Goal: Transaction & Acquisition: Purchase product/service

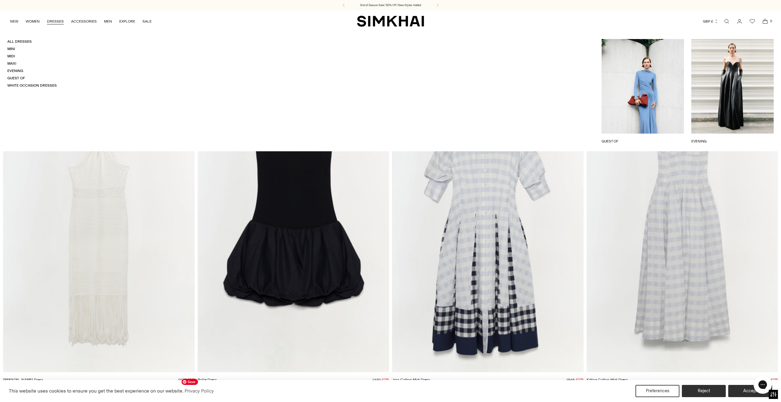
click at [55, 20] on link "DRESSES" at bounding box center [55, 21] width 17 height 13
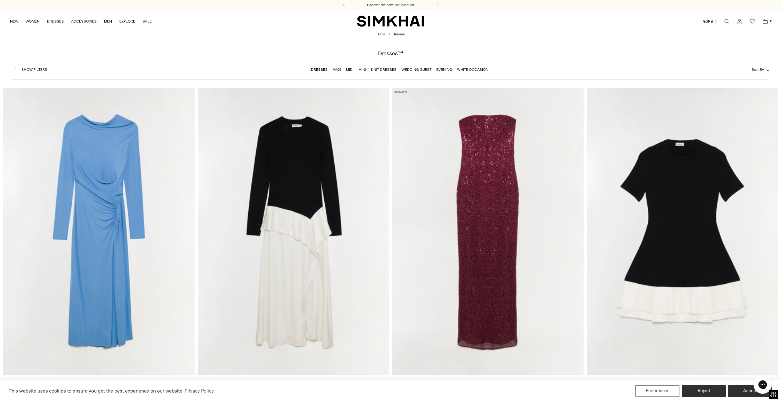
click at [33, 67] on button "Show Filters" at bounding box center [30, 70] width 36 height 10
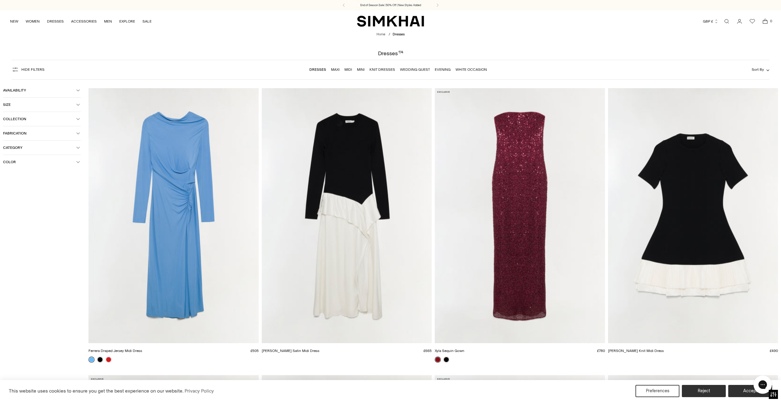
click at [24, 164] on span "Color" at bounding box center [39, 162] width 73 height 4
click at [18, 212] on span "Brown" at bounding box center [18, 208] width 14 height 5
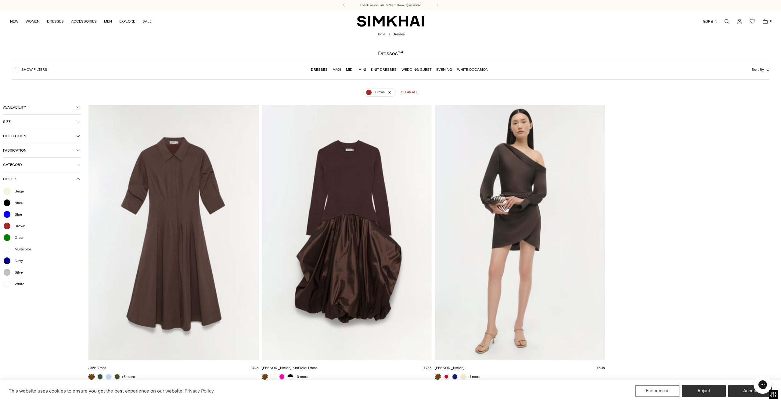
click at [411, 69] on link "Wedding Guest" at bounding box center [417, 69] width 30 height 4
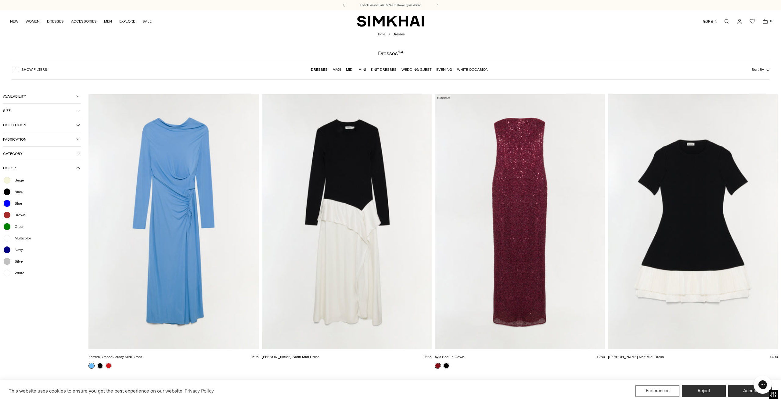
scroll to position [45, 0]
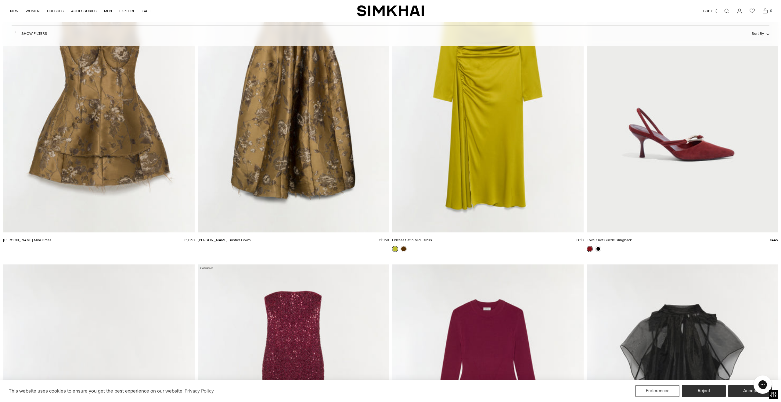
scroll to position [3122, 0]
